Goal: Task Accomplishment & Management: Complete application form

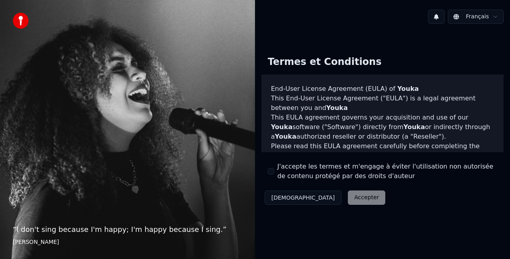
click at [273, 172] on button "J'accepte les termes et m'engage à éviter l'utilisation non autorisée de conten…" at bounding box center [271, 171] width 6 height 6
click at [348, 194] on button "Accepter" at bounding box center [366, 197] width 37 height 14
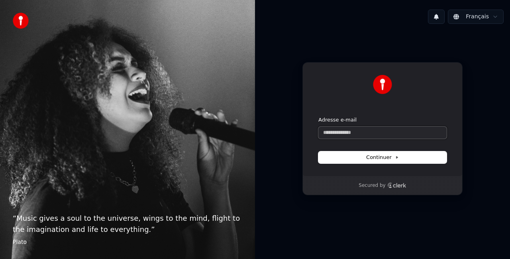
click at [395, 134] on input "Adresse e-mail" at bounding box center [382, 133] width 128 height 12
